Goal: Task Accomplishment & Management: Complete application form

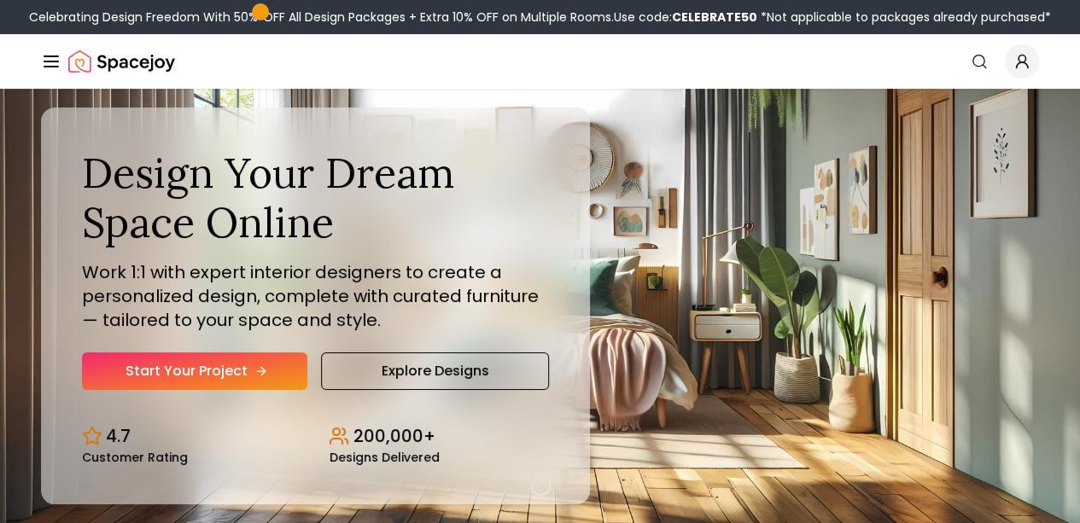
click at [178, 390] on link "Start Your Project" at bounding box center [194, 372] width 225 height 38
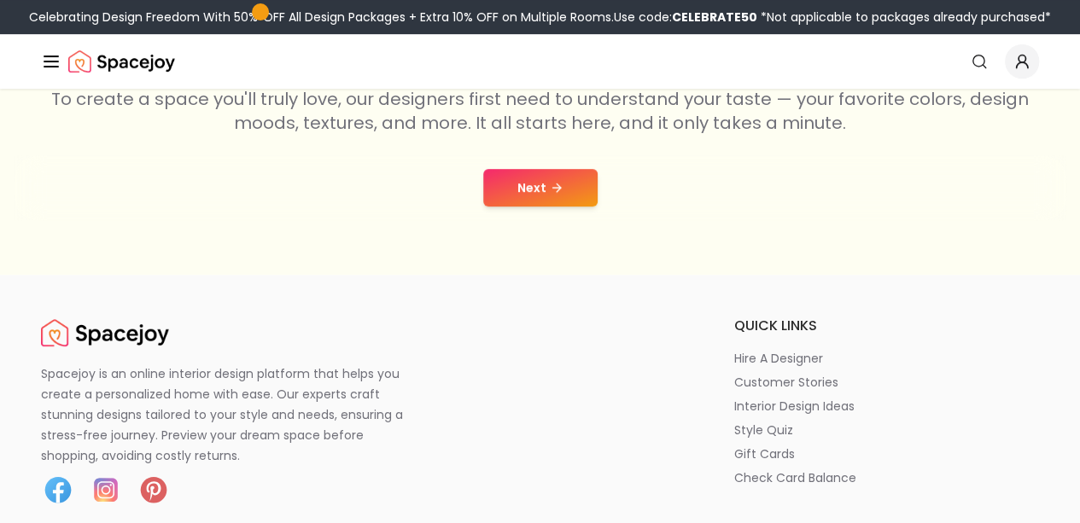
scroll to position [350, 0]
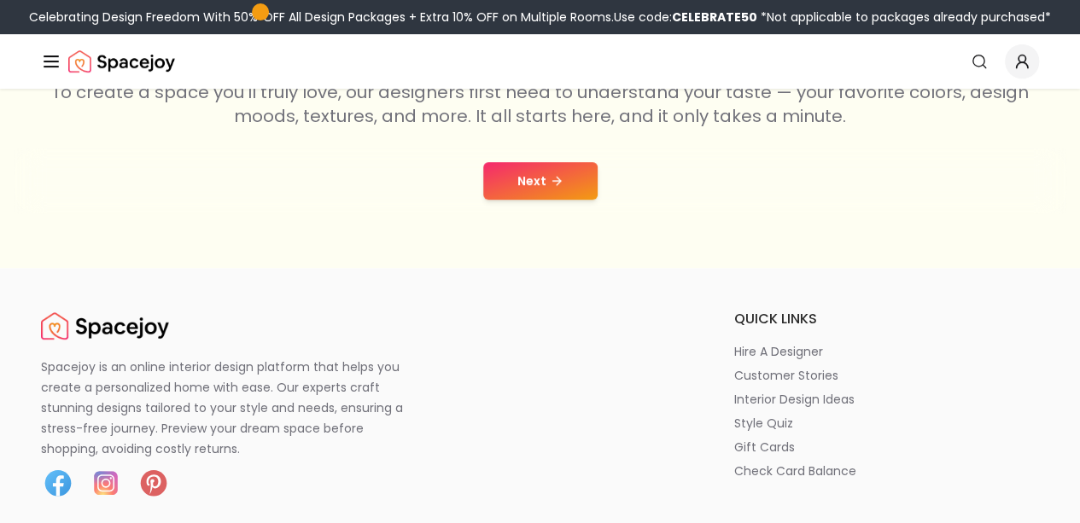
click at [520, 185] on button "Next" at bounding box center [540, 181] width 114 height 38
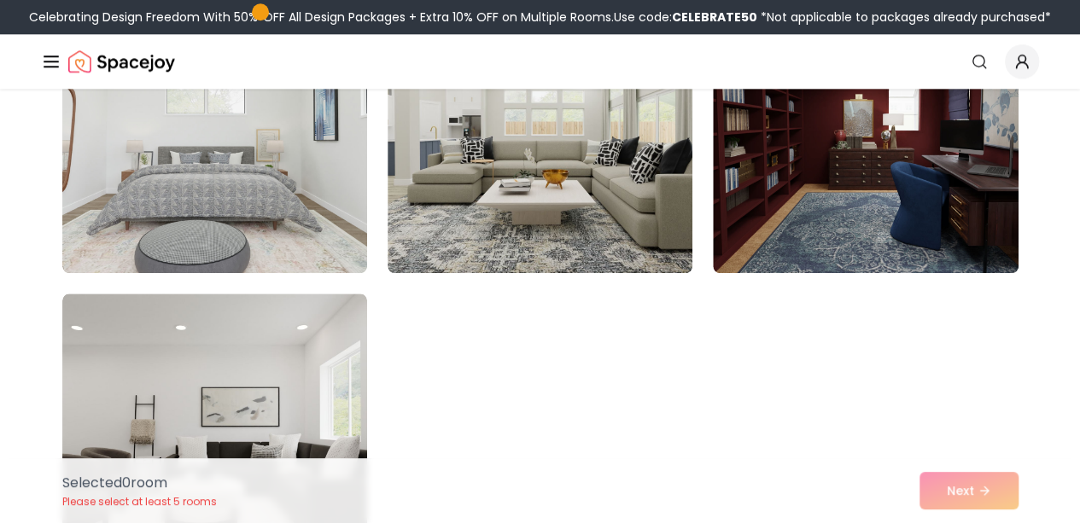
scroll to position [831, 0]
